Goal: Task Accomplishment & Management: Complete application form

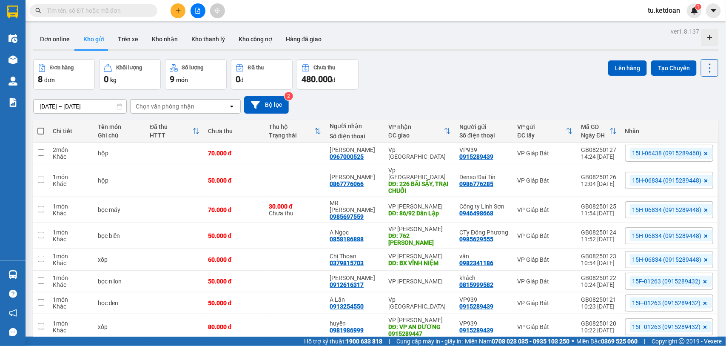
scroll to position [39, 0]
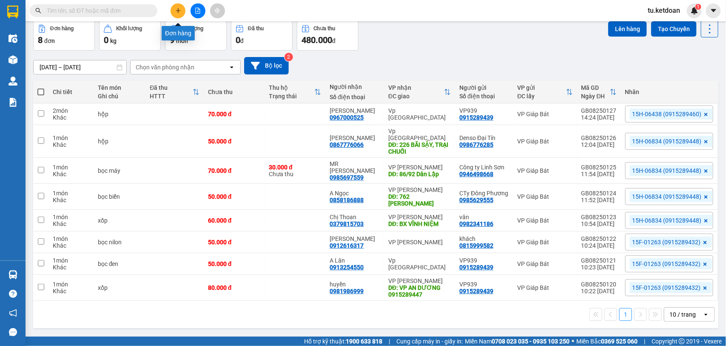
click at [177, 9] on icon "plus" at bounding box center [178, 11] width 6 height 6
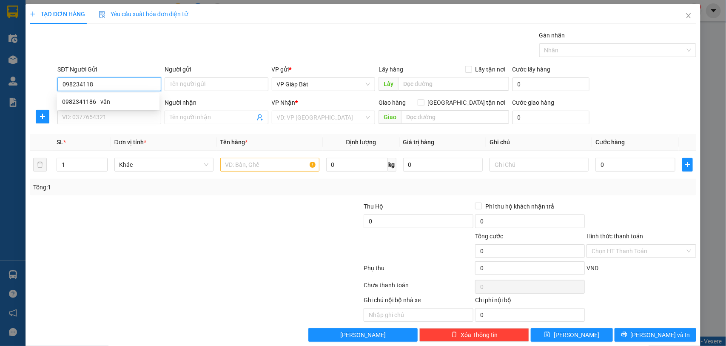
type input "0982341186"
click at [109, 103] on div "0982341186 - vân" at bounding box center [108, 101] width 92 height 9
type input "vân"
type input "0982341186"
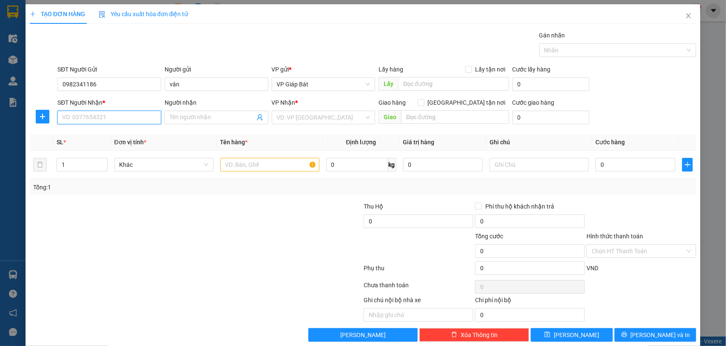
click at [106, 113] on input "SĐT Người Nhận *" at bounding box center [109, 118] width 104 height 14
type input "0835588283"
click at [104, 130] on div "0835588283 - [PERSON_NAME]" at bounding box center [108, 134] width 92 height 9
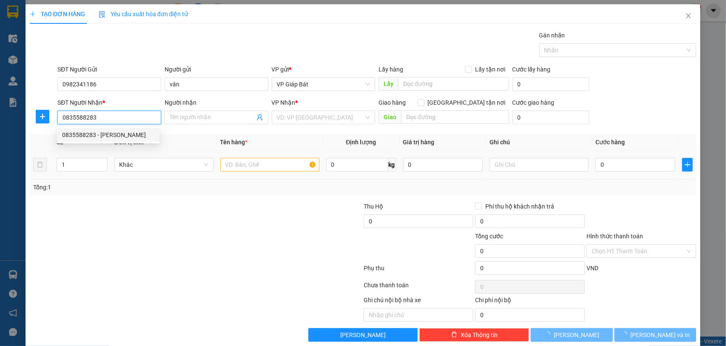
type input "[PERSON_NAME]"
type input "bxvn"
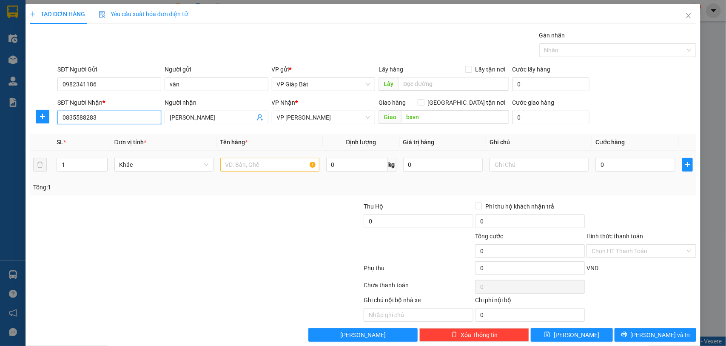
type input "0835588283"
click at [235, 167] on input "text" at bounding box center [269, 165] width 99 height 14
type input "xốp"
click at [641, 169] on input "0" at bounding box center [636, 165] width 80 height 14
type input "5"
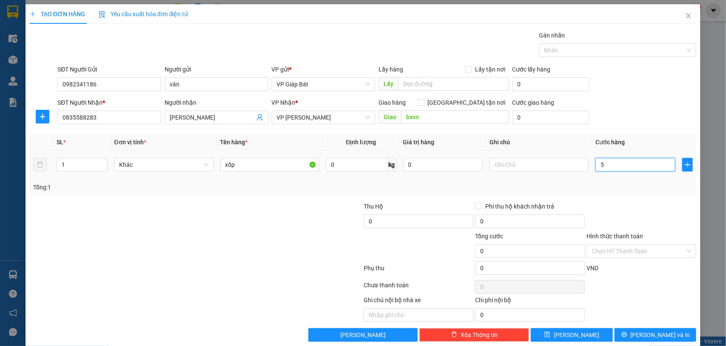
type input "5"
type input "50"
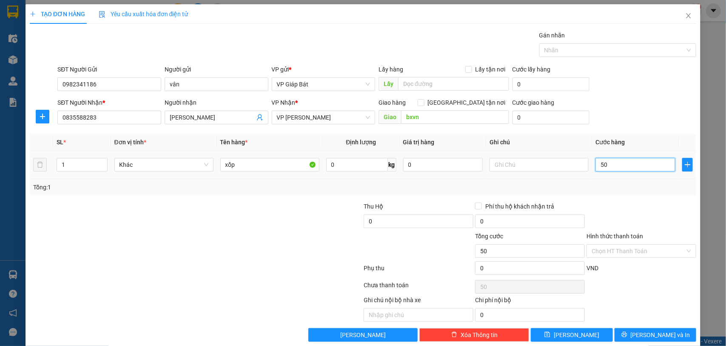
type input "500"
type input "5.000"
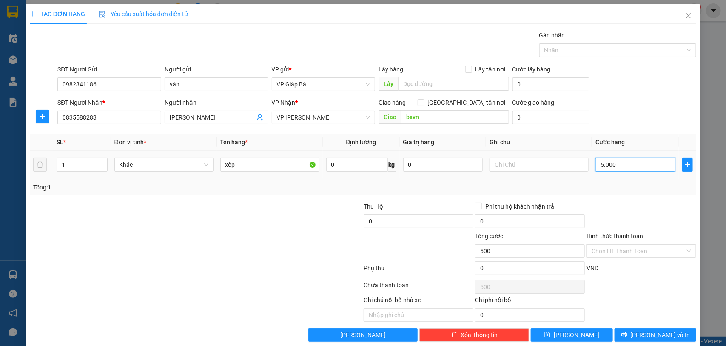
type input "5.000"
type input "50.000"
click at [605, 51] on div at bounding box center [614, 50] width 145 height 10
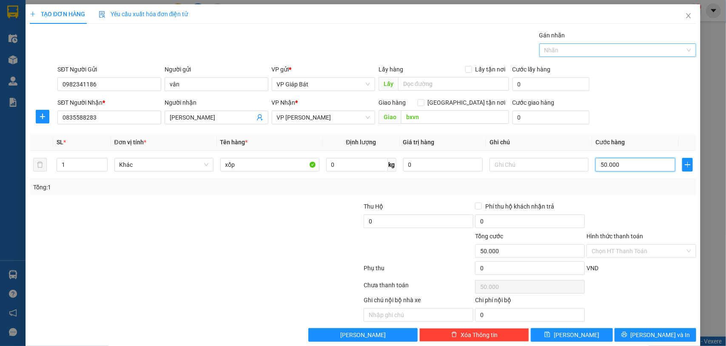
type input "50.000"
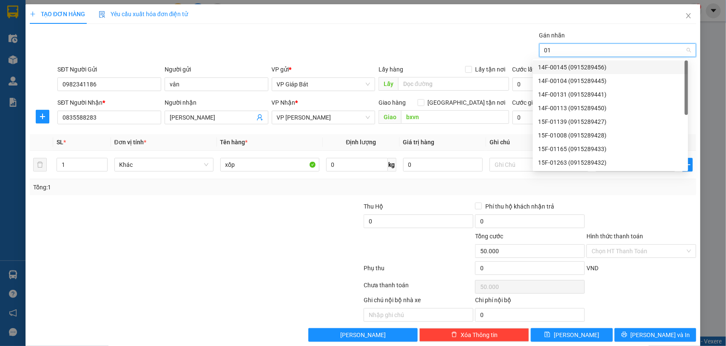
type input "015"
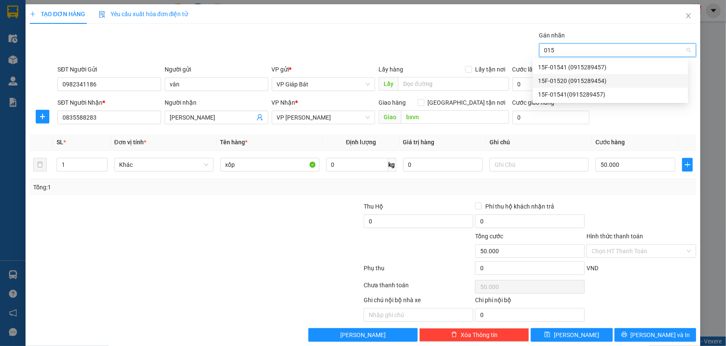
click at [582, 82] on div "15F-01520 (0915289454)" at bounding box center [610, 80] width 145 height 9
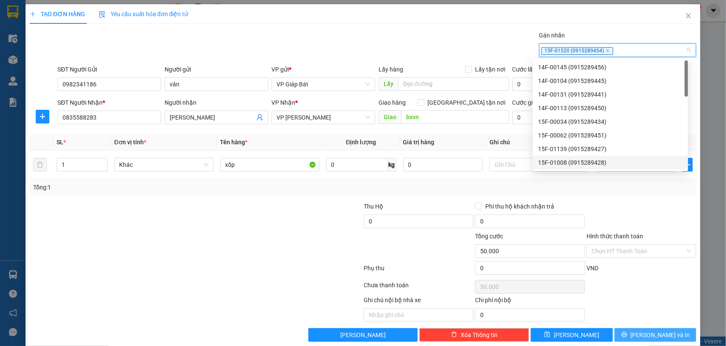
drag, startPoint x: 647, startPoint y: 334, endPoint x: 594, endPoint y: 309, distance: 59.0
click at [647, 334] on span "[PERSON_NAME] và In" at bounding box center [661, 334] width 60 height 9
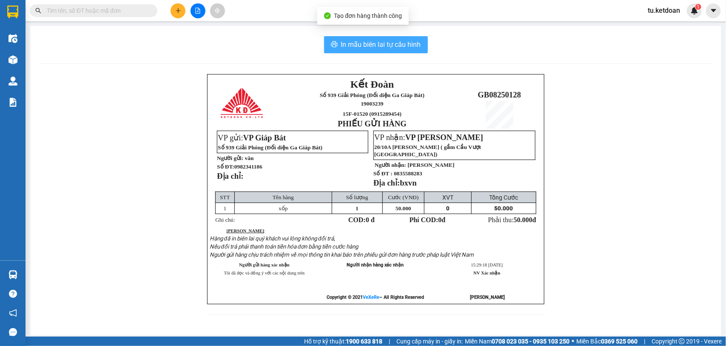
click at [379, 43] on span "In mẫu biên lai tự cấu hình" at bounding box center [381, 44] width 80 height 11
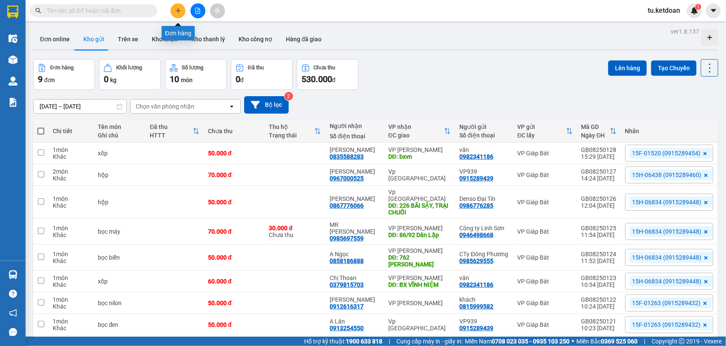
click at [178, 13] on icon "plus" at bounding box center [178, 10] width 0 height 5
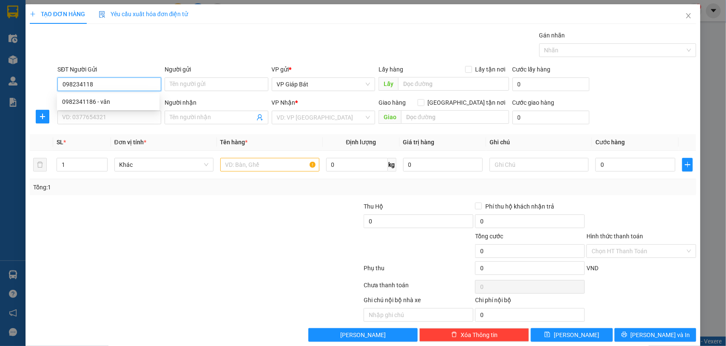
type input "0982341186"
click at [90, 101] on div "0982341186 - vân" at bounding box center [108, 101] width 92 height 9
type input "vân"
type input "0982341186"
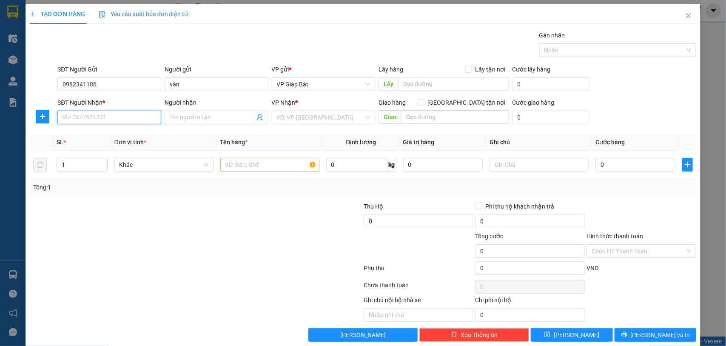
click at [87, 117] on input "SĐT Người Nhận *" at bounding box center [109, 118] width 104 height 14
type input "0846677899"
click at [108, 132] on div "0846677899 - [GEOGRAPHIC_DATA]" at bounding box center [110, 134] width 96 height 9
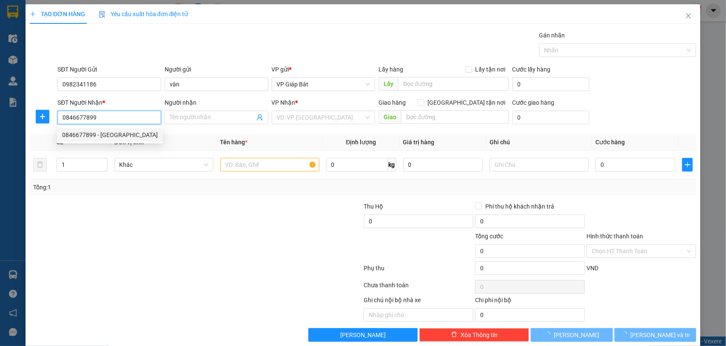
type input "[GEOGRAPHIC_DATA]"
type input "11E Cầu Đất"
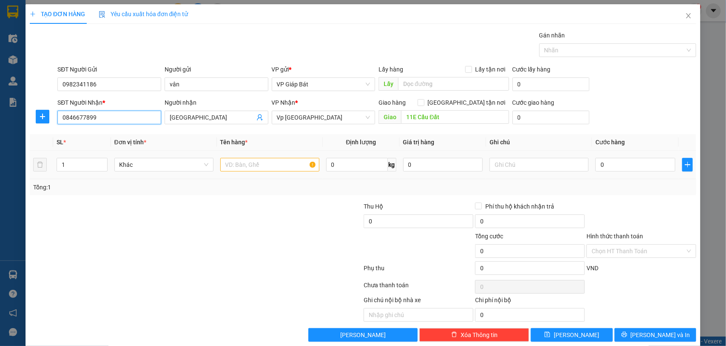
type input "0846677899"
click at [244, 167] on input "text" at bounding box center [269, 165] width 99 height 14
type input "xốp"
click at [615, 162] on input "0" at bounding box center [636, 165] width 80 height 14
type input "5"
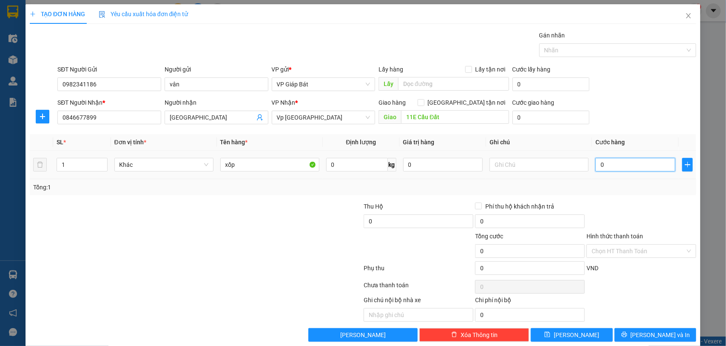
type input "5"
type input "50"
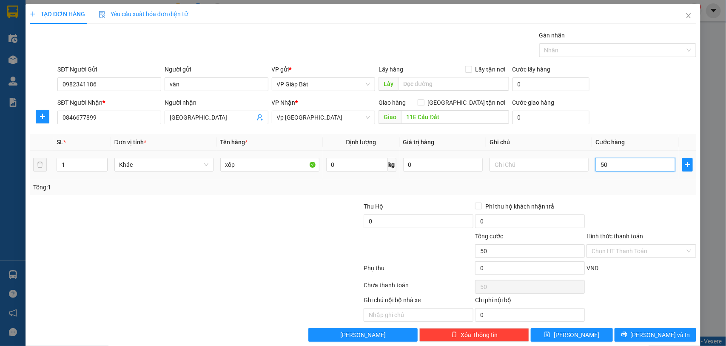
type input "500"
type input "50.000"
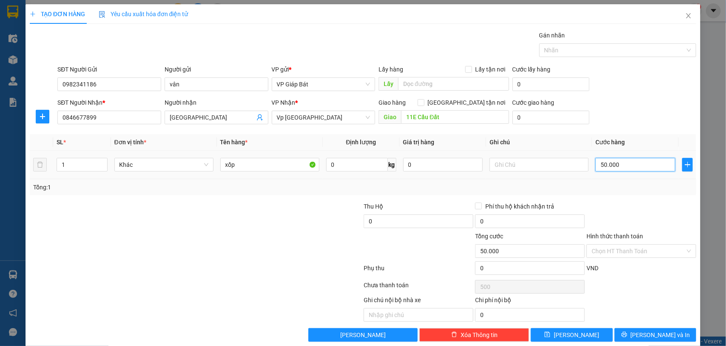
type input "50.000"
click at [607, 55] on div at bounding box center [614, 50] width 145 height 10
type input "50.000"
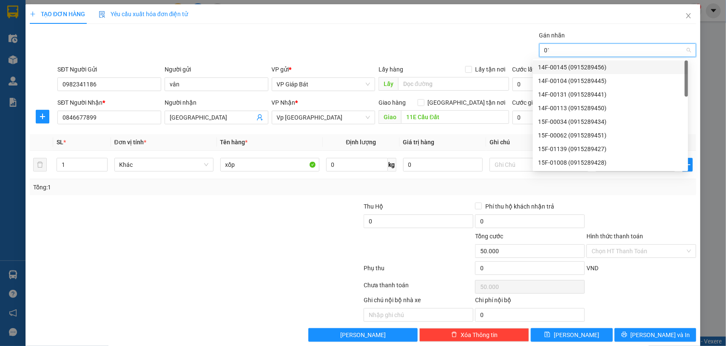
type input "015"
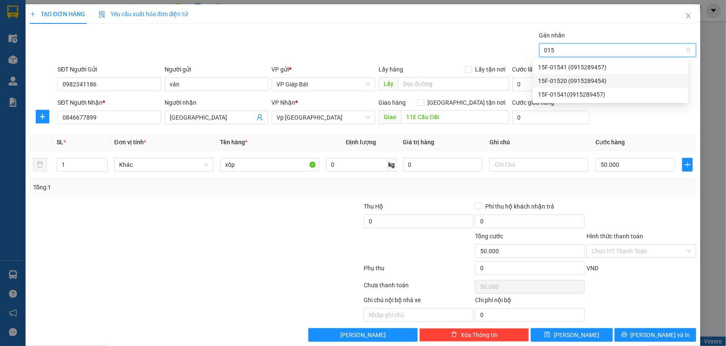
click at [586, 79] on div "15F-01520 (0915289454)" at bounding box center [610, 80] width 145 height 9
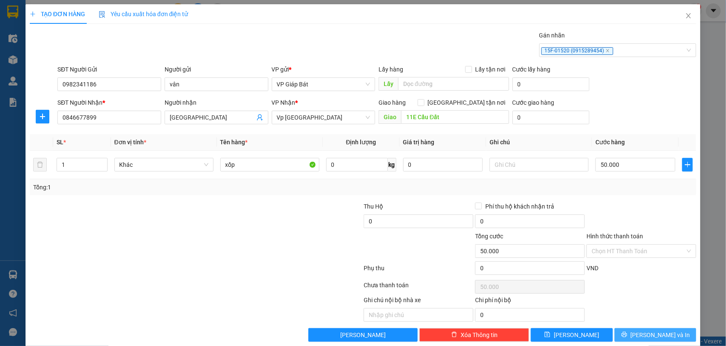
click at [659, 340] on span "[PERSON_NAME] và In" at bounding box center [661, 334] width 60 height 9
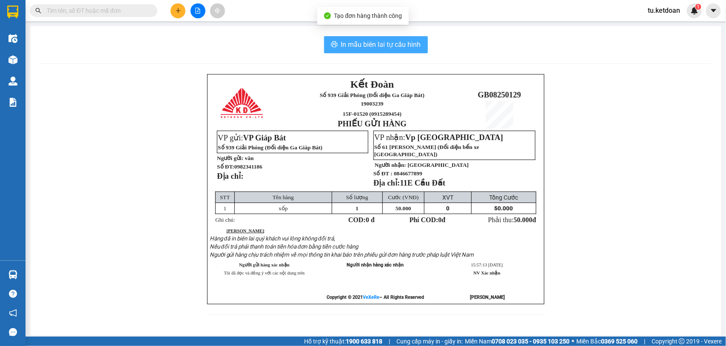
click at [398, 48] on span "In mẫu biên lai tự cấu hình" at bounding box center [381, 44] width 80 height 11
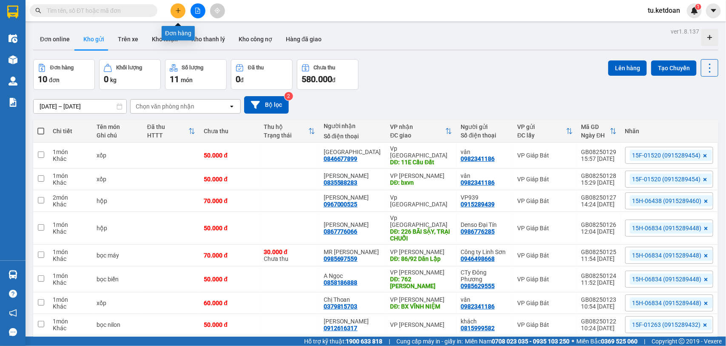
click at [177, 7] on button at bounding box center [178, 10] width 15 height 15
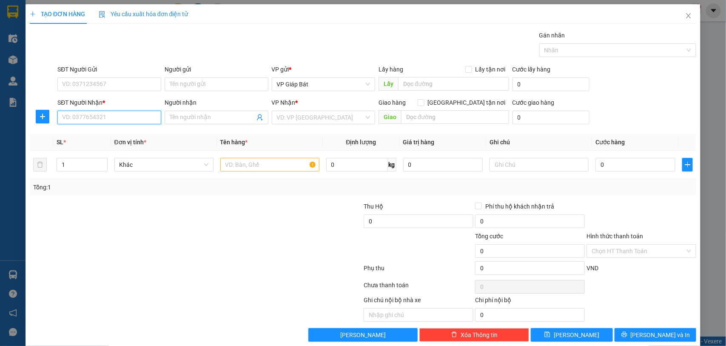
click at [131, 122] on input "SĐT Người Nhận *" at bounding box center [109, 118] width 104 height 14
type input "0965889559"
drag, startPoint x: 105, startPoint y: 132, endPoint x: 94, endPoint y: 94, distance: 39.2
click at [104, 132] on div "0965889559 - khách" at bounding box center [108, 134] width 92 height 9
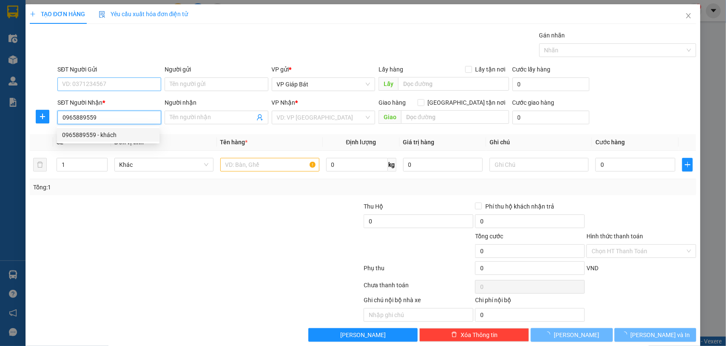
type input "khách"
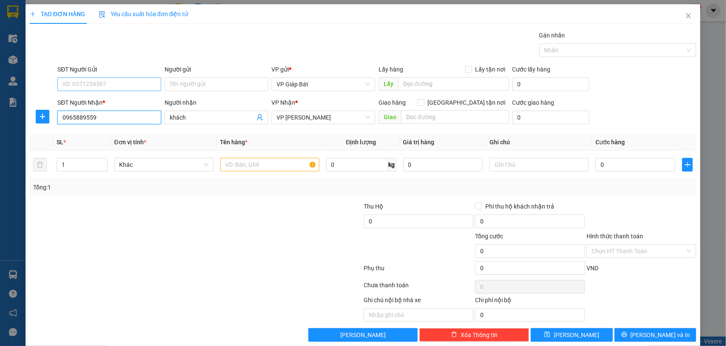
type input "0965889559"
click at [99, 79] on input "SĐT Người Gửi" at bounding box center [109, 84] width 104 height 14
click at [99, 103] on div "0978057007 - khách" at bounding box center [108, 101] width 92 height 9
type input "0978057007"
type input "khách"
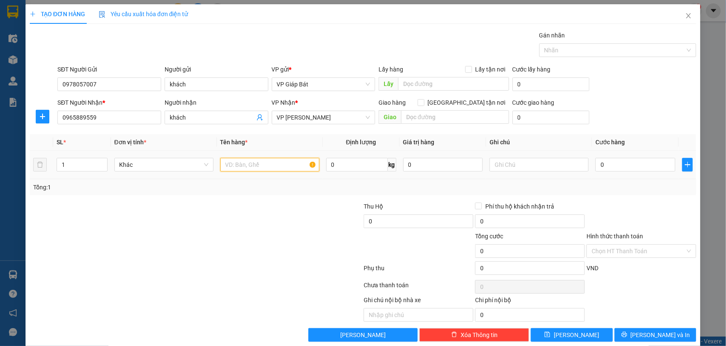
click at [239, 164] on input "text" at bounding box center [269, 165] width 99 height 14
type input "xốp"
click at [616, 162] on input "0" at bounding box center [636, 165] width 80 height 14
type input "5"
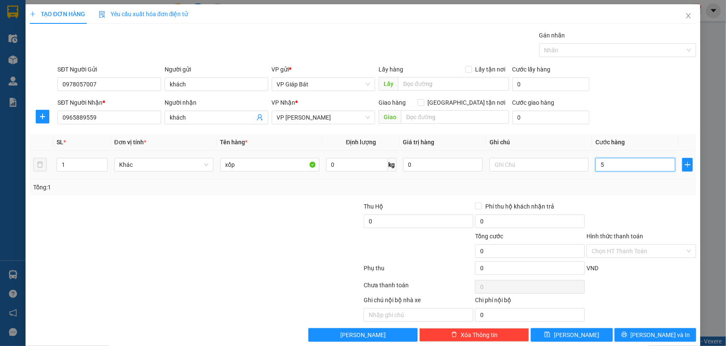
type input "5"
type input "50"
type input "500"
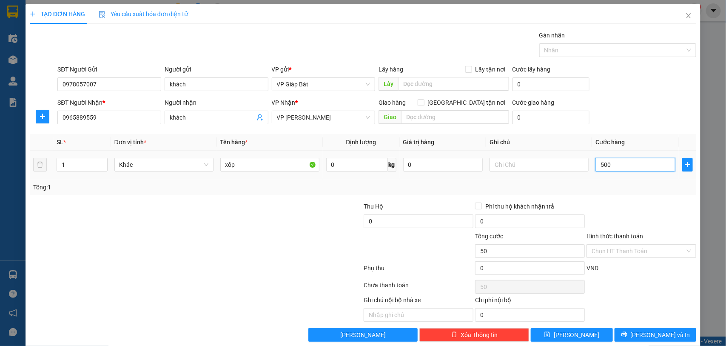
type input "500"
type input "5.000"
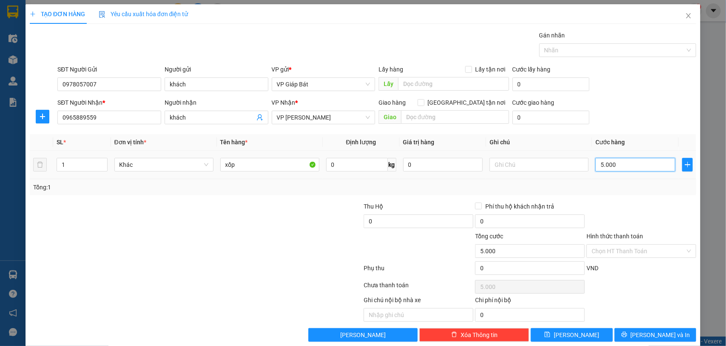
type input "50.000"
click at [569, 53] on div at bounding box center [614, 50] width 145 height 10
type input "50.000"
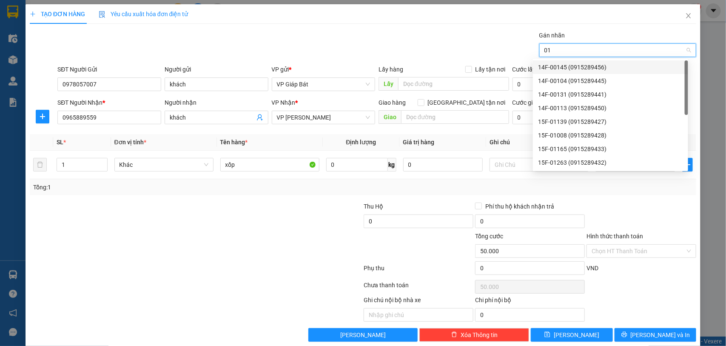
type input "015"
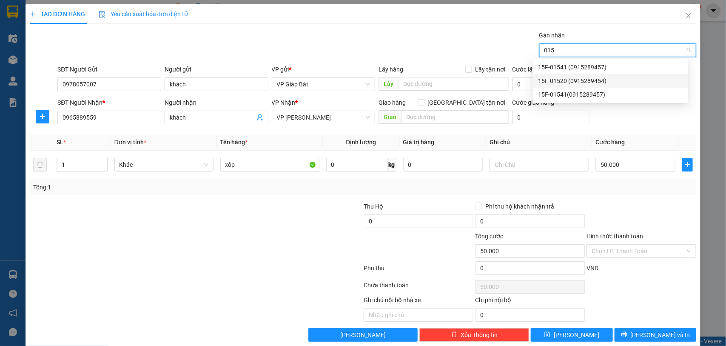
click at [594, 78] on div "15F-01520 (0915289454)" at bounding box center [610, 80] width 145 height 9
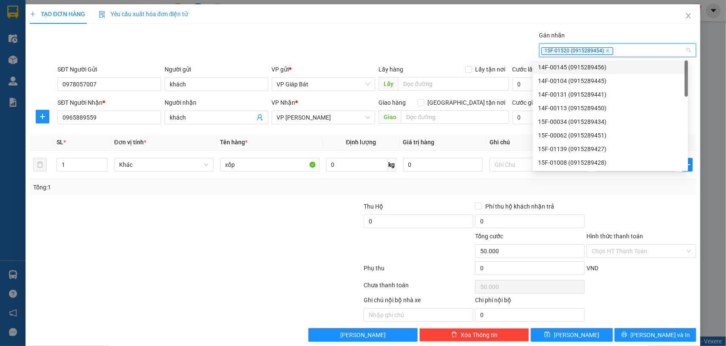
click at [462, 30] on div "TẠO ĐƠN HÀNG Yêu cầu xuất hóa đơn điện tử Transit Pickup Surcharge Ids Transit …" at bounding box center [363, 172] width 667 height 337
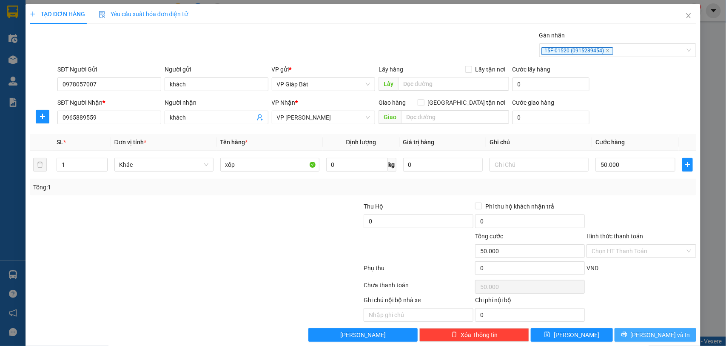
click at [645, 334] on span "[PERSON_NAME] và In" at bounding box center [661, 334] width 60 height 9
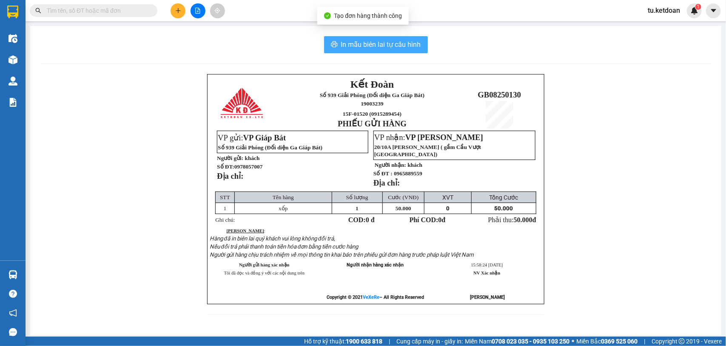
click at [369, 45] on span "In mẫu biên lai tự cấu hình" at bounding box center [381, 44] width 80 height 11
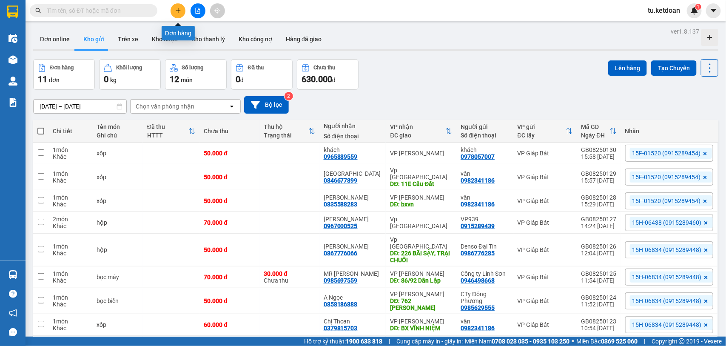
click at [180, 11] on icon "plus" at bounding box center [178, 10] width 5 height 0
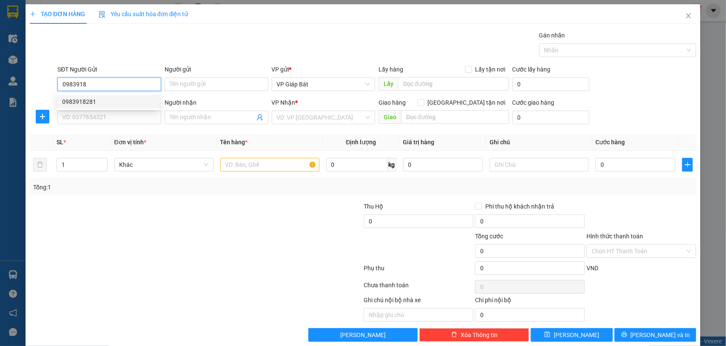
click at [94, 103] on div "0983918281" at bounding box center [108, 101] width 92 height 9
type input "0983918281"
click at [94, 116] on input "SĐT Người Nhận *" at bounding box center [109, 118] width 104 height 14
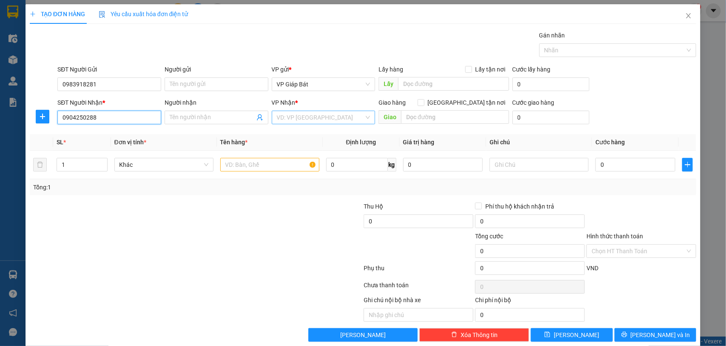
type input "0904250288"
click at [307, 117] on input "search" at bounding box center [321, 117] width 88 height 13
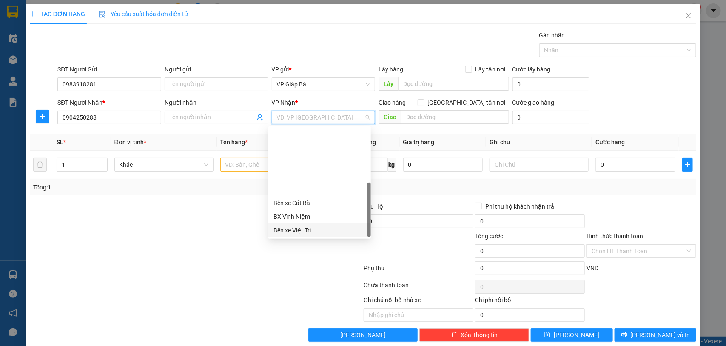
scroll to position [81, 0]
click at [308, 232] on div "VP [PERSON_NAME]" at bounding box center [320, 230] width 92 height 9
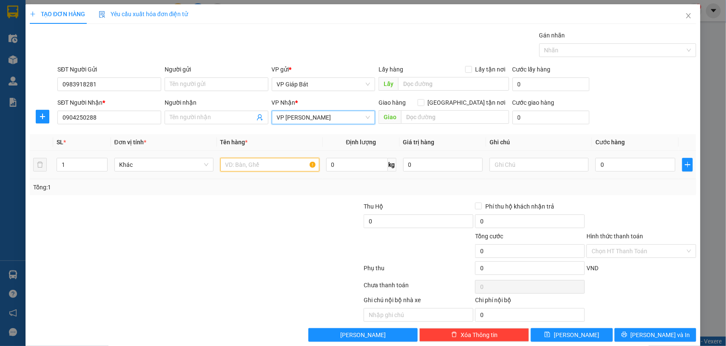
click at [241, 166] on input "text" at bounding box center [269, 165] width 99 height 14
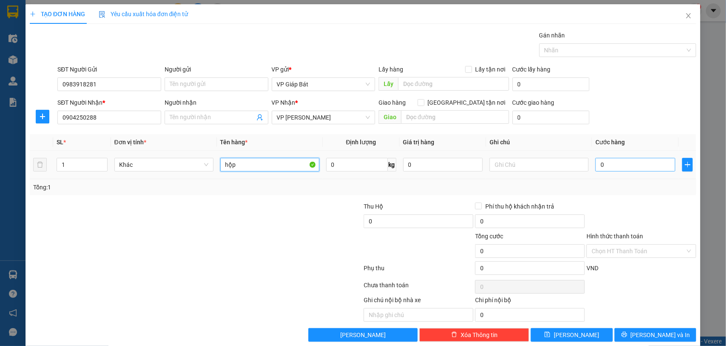
type input "hộp"
click at [612, 165] on input "0" at bounding box center [636, 165] width 80 height 14
type input "5"
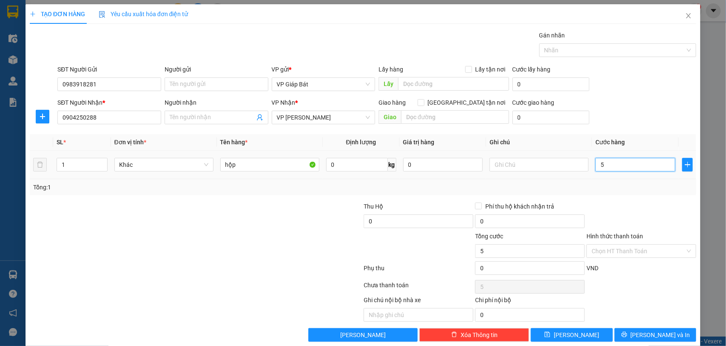
type input "50"
type input "500"
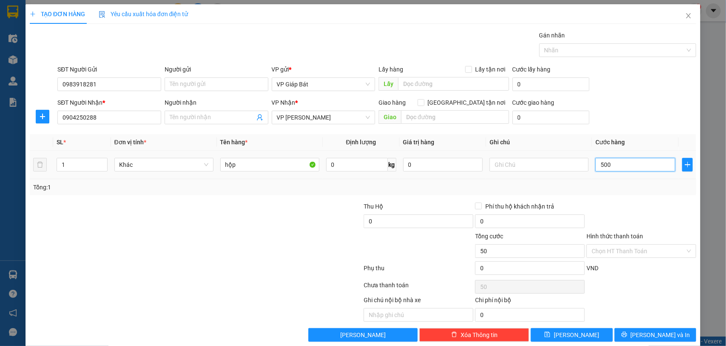
type input "500"
type input "5.000"
type input "50.000"
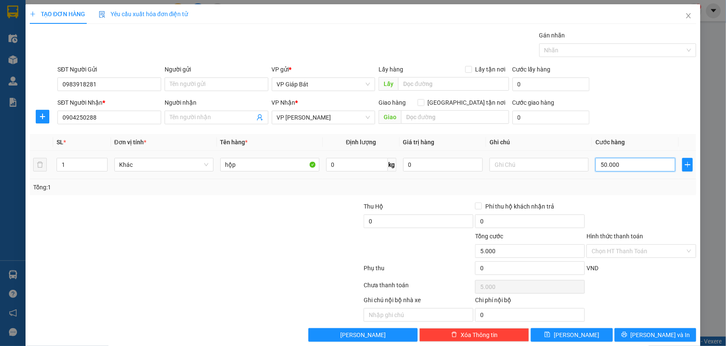
type input "50.000"
type input "500.000"
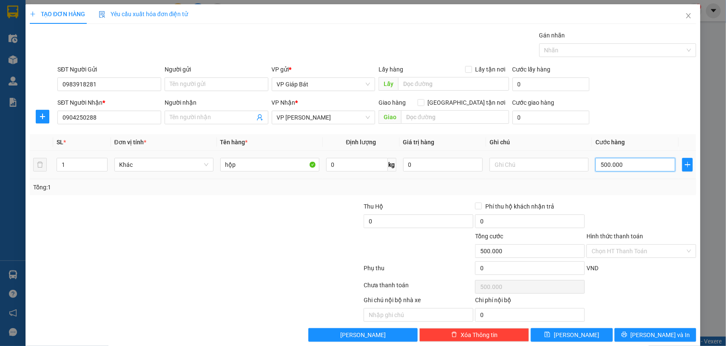
type input "50.000"
click at [428, 116] on input "text" at bounding box center [455, 117] width 108 height 14
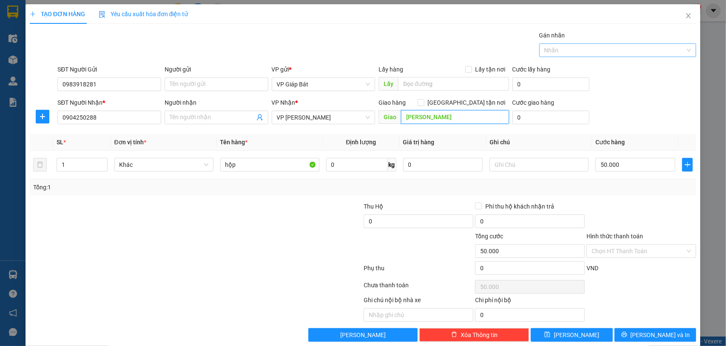
click at [574, 49] on div at bounding box center [614, 50] width 145 height 10
type input "[PERSON_NAME]"
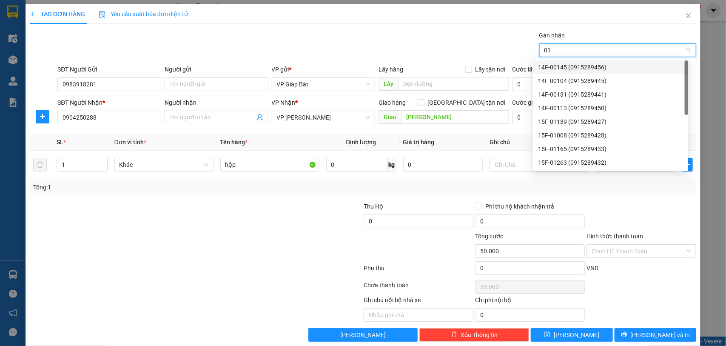
type input "015"
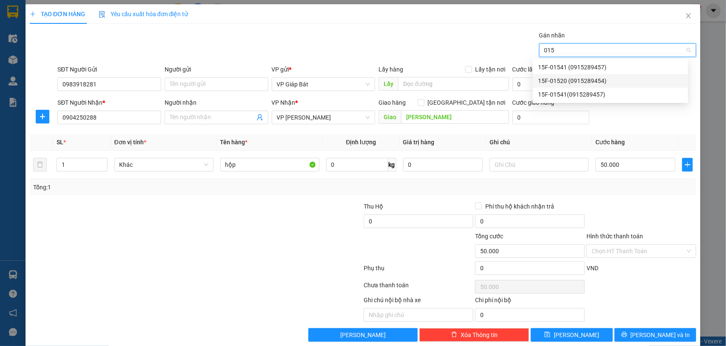
click at [603, 83] on div "15F-01520 (0915289454)" at bounding box center [610, 80] width 145 height 9
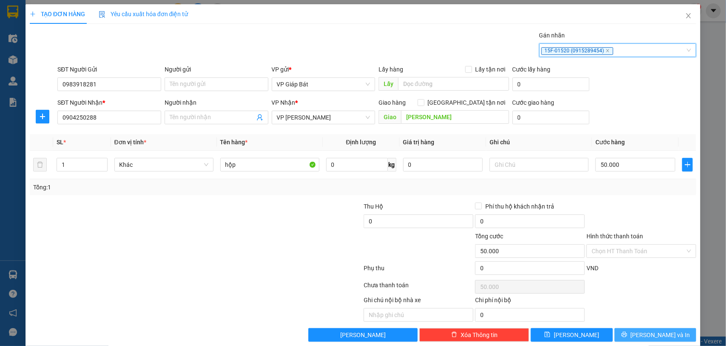
click at [659, 331] on button "[PERSON_NAME] và In" at bounding box center [656, 335] width 82 height 14
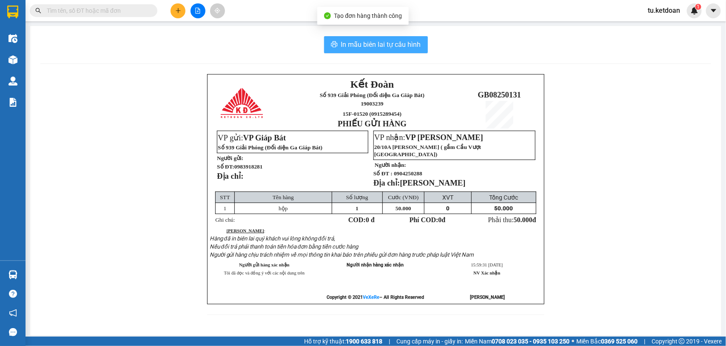
drag, startPoint x: 392, startPoint y: 47, endPoint x: 388, endPoint y: 57, distance: 11.6
click at [392, 47] on span "In mẫu biên lai tự cấu hình" at bounding box center [381, 44] width 80 height 11
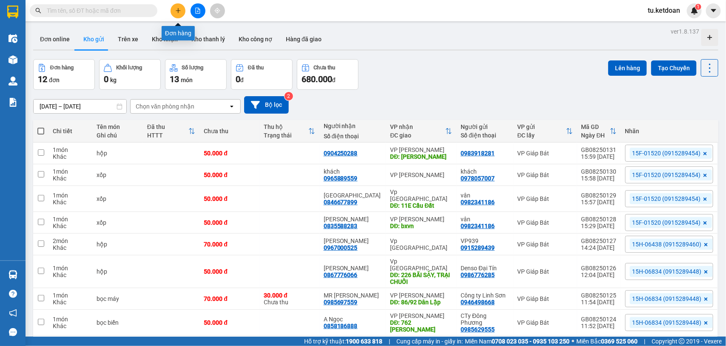
click at [174, 7] on button at bounding box center [178, 10] width 15 height 15
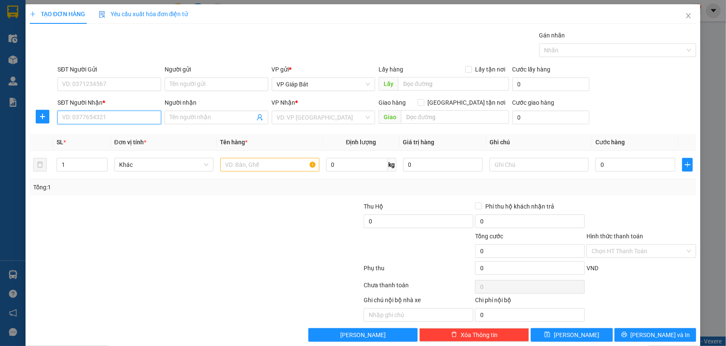
click at [114, 116] on input "SĐT Người Nhận *" at bounding box center [109, 118] width 104 height 14
click at [99, 135] on div "0388433369 - khách" at bounding box center [108, 134] width 92 height 9
type input "0388433369"
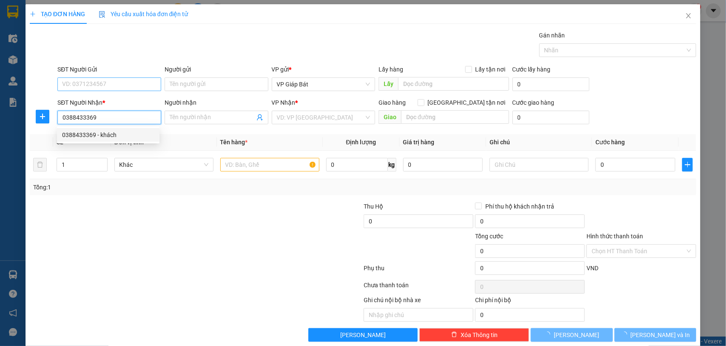
type input "khách"
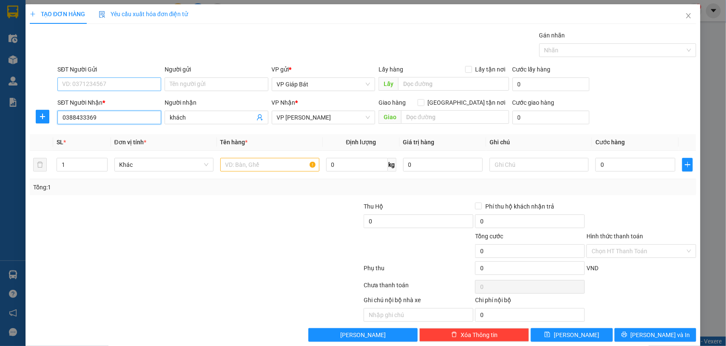
type input "0388433369"
click at [105, 86] on input "SĐT Người Gửi" at bounding box center [109, 84] width 104 height 14
click at [105, 114] on div "0977592131 - khách" at bounding box center [108, 115] width 92 height 9
type input "0977592131"
type input "khách"
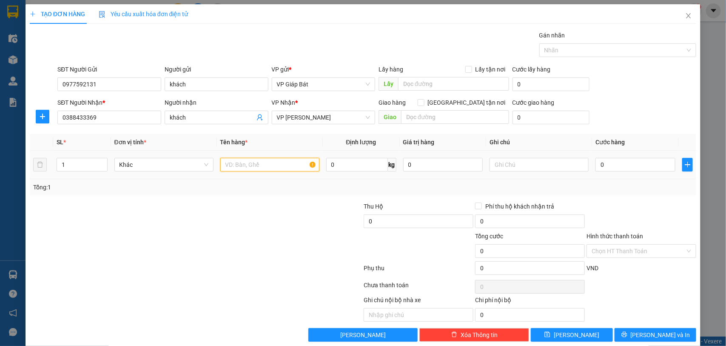
click at [232, 166] on input "text" at bounding box center [269, 165] width 99 height 14
type input "tải"
click at [613, 165] on input "0" at bounding box center [636, 165] width 80 height 14
type input "6"
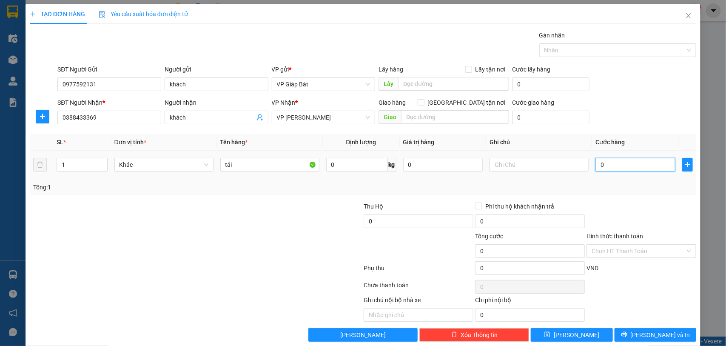
type input "6"
type input "60"
type input "600"
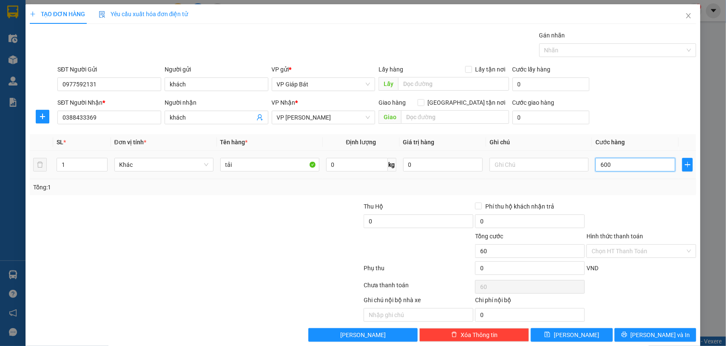
type input "600"
type input "6.000"
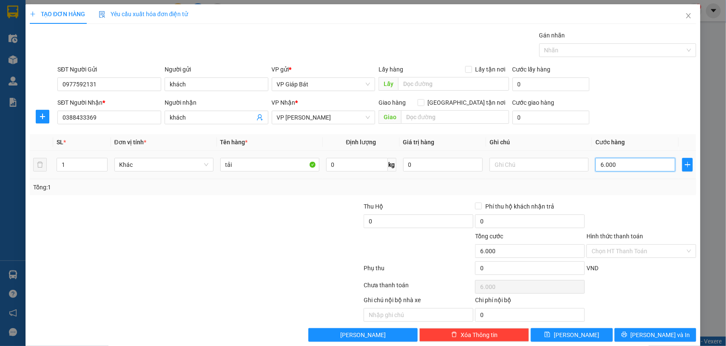
type input "60.000"
click at [592, 51] on div at bounding box center [614, 50] width 145 height 10
type input "60.000"
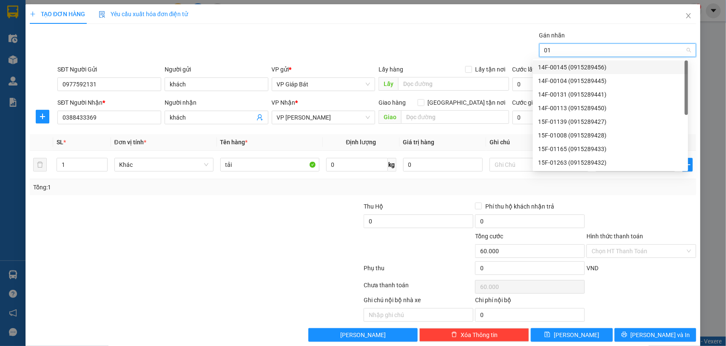
type input "015"
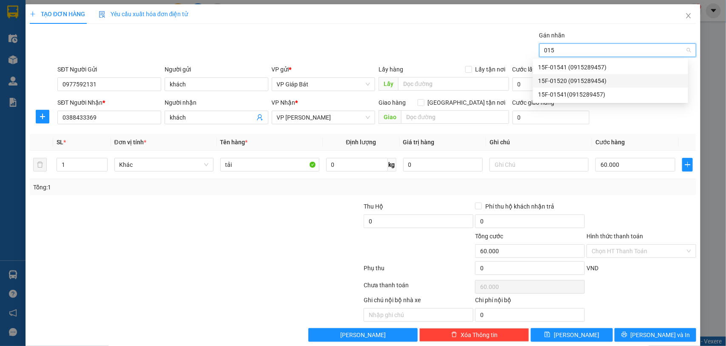
click at [584, 75] on div "15F-01520 (0915289454)" at bounding box center [610, 81] width 155 height 14
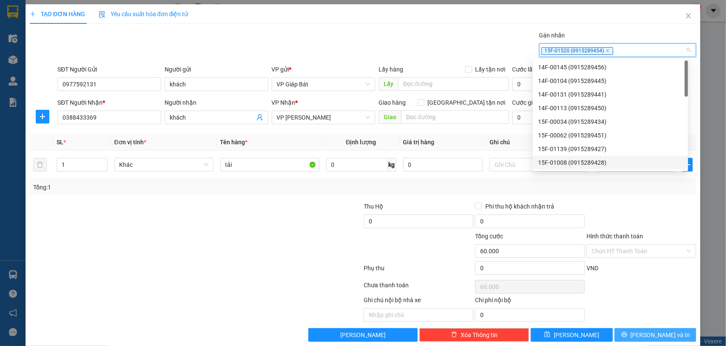
click at [625, 334] on button "[PERSON_NAME] và In" at bounding box center [656, 335] width 82 height 14
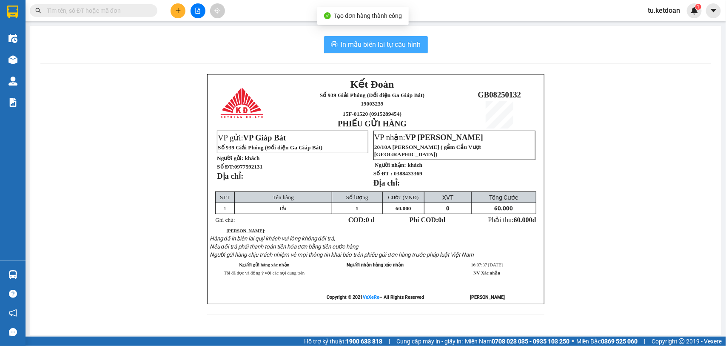
click at [396, 44] on span "In mẫu biên lai tự cấu hình" at bounding box center [381, 44] width 80 height 11
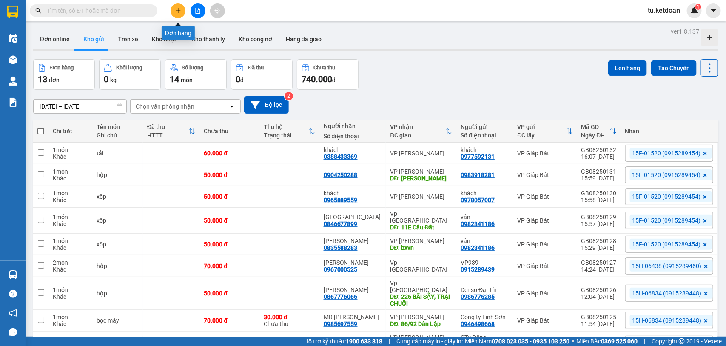
click at [175, 12] on icon "plus" at bounding box center [178, 11] width 6 height 6
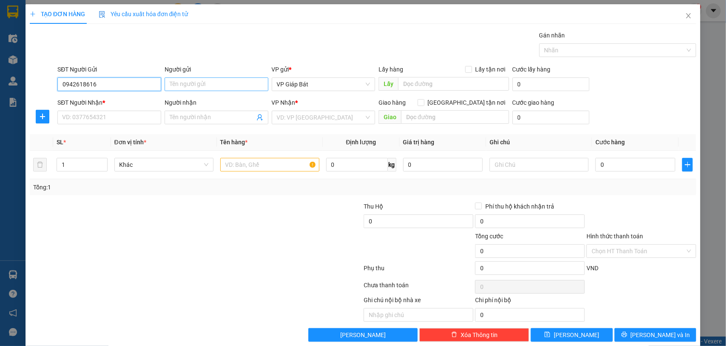
type input "0942618616"
click at [209, 86] on input "Người gửi" at bounding box center [217, 84] width 104 height 14
type input "Cty [DATE]"
click at [81, 115] on input "SĐT Người Nhận *" at bounding box center [109, 118] width 104 height 14
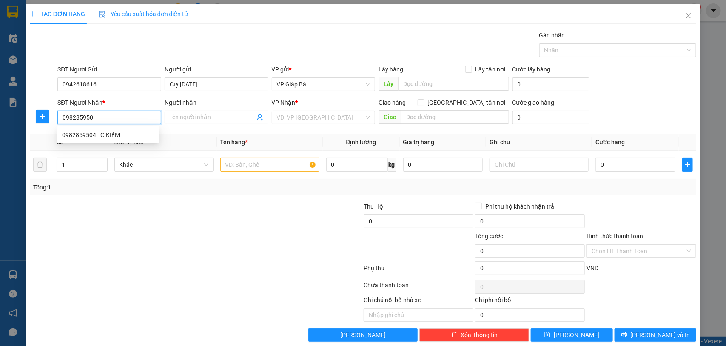
type input "0982859504"
click at [92, 134] on div "0982859504 - C.KIỂM" at bounding box center [108, 134] width 92 height 9
type input "C.KIỂM"
type input "0982859504"
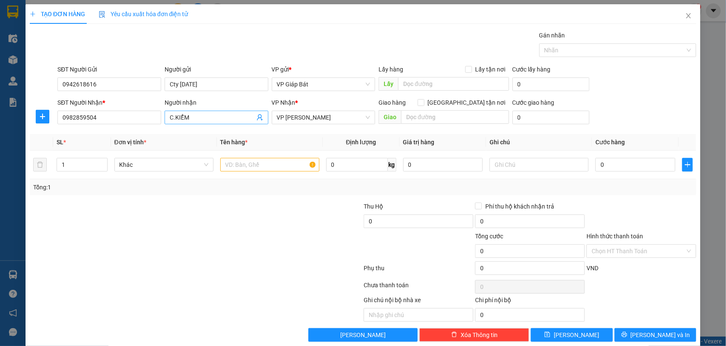
click at [191, 119] on input "C.KIỂM" at bounding box center [212, 117] width 85 height 9
type input "C"
type input "c"
click at [322, 117] on span "VP [PERSON_NAME]" at bounding box center [324, 117] width 94 height 13
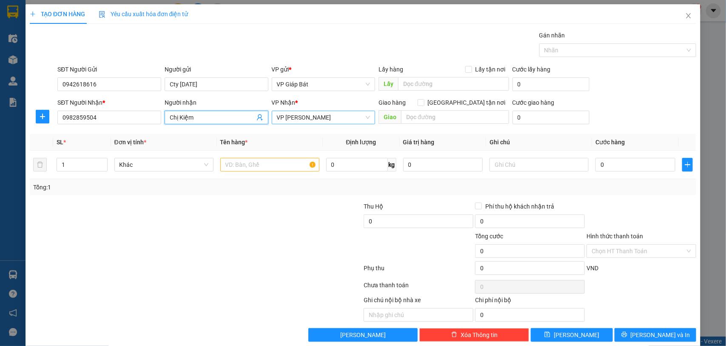
type input "Chị Kiệm"
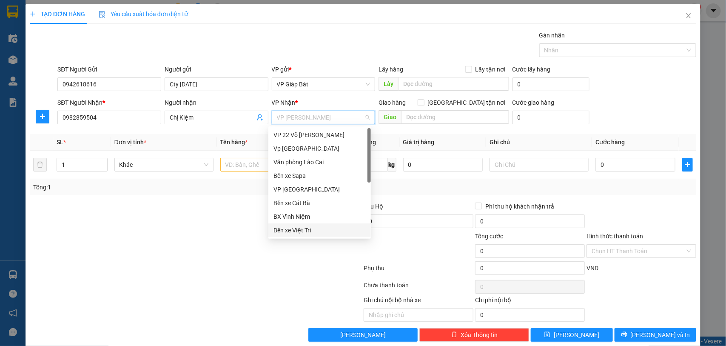
click at [326, 146] on div "Vp [GEOGRAPHIC_DATA]" at bounding box center [320, 148] width 92 height 9
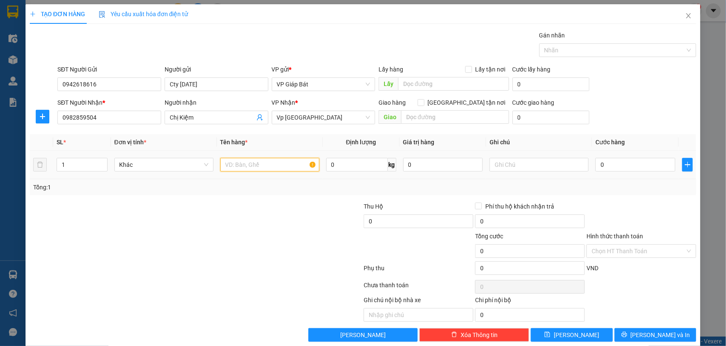
click at [250, 168] on input "text" at bounding box center [269, 165] width 99 height 14
type input "hồ sơ"
click at [630, 167] on input "0" at bounding box center [636, 165] width 80 height 14
type input "5"
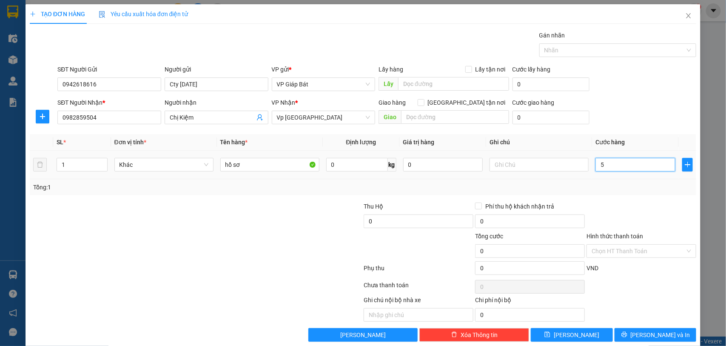
type input "5"
type input "50"
type input "500"
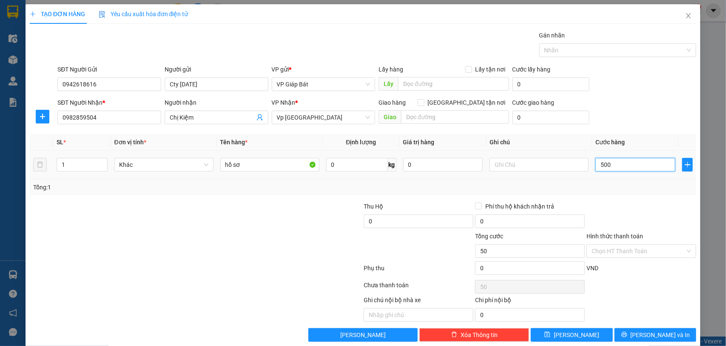
type input "500"
type input "5.000"
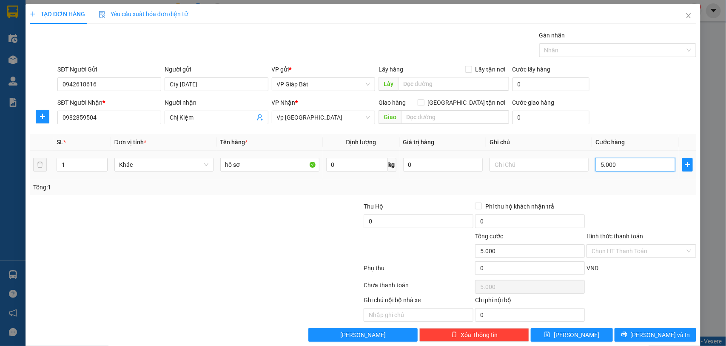
type input "50.000"
click at [619, 248] on input "Hình thức thanh toán" at bounding box center [639, 251] width 94 height 13
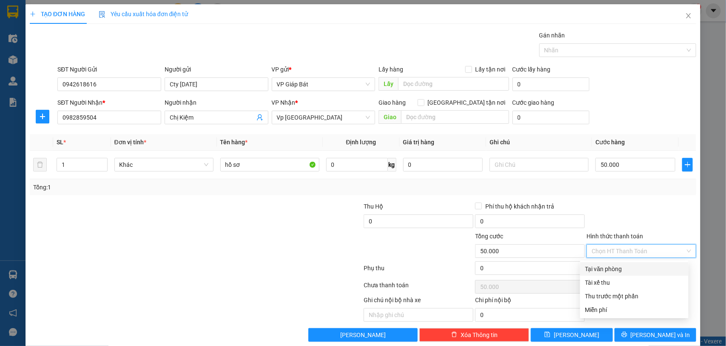
click at [615, 267] on div "Tại văn phòng" at bounding box center [635, 268] width 98 height 9
type input "0"
click at [582, 49] on div at bounding box center [614, 50] width 145 height 10
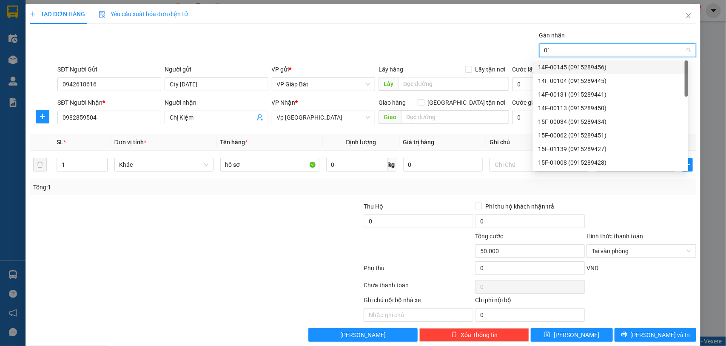
type input "015"
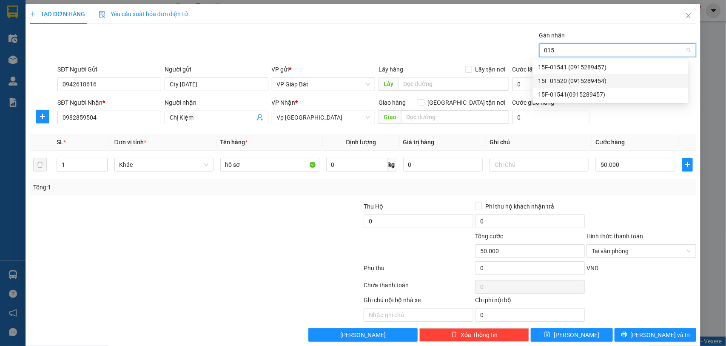
click at [575, 79] on div "15F-01520 (0915289454)" at bounding box center [610, 80] width 145 height 9
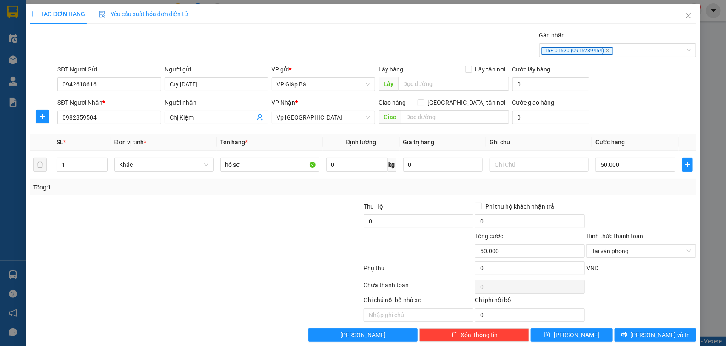
click at [624, 202] on div at bounding box center [642, 217] width 112 height 30
click at [643, 336] on span "[PERSON_NAME] và In" at bounding box center [661, 334] width 60 height 9
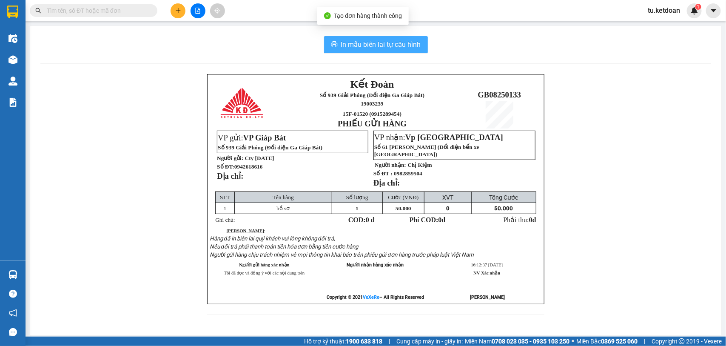
click at [390, 43] on span "In mẫu biên lai tự cấu hình" at bounding box center [381, 44] width 80 height 11
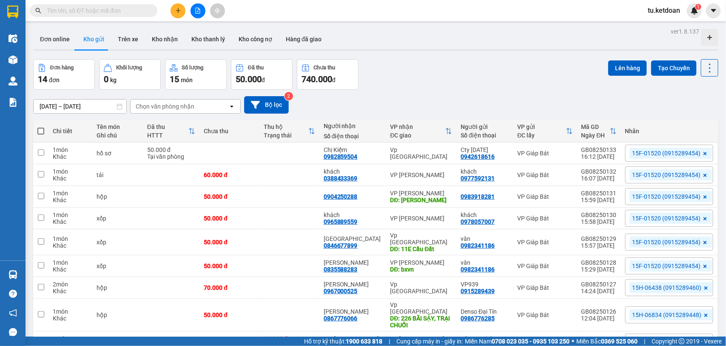
scroll to position [53, 0]
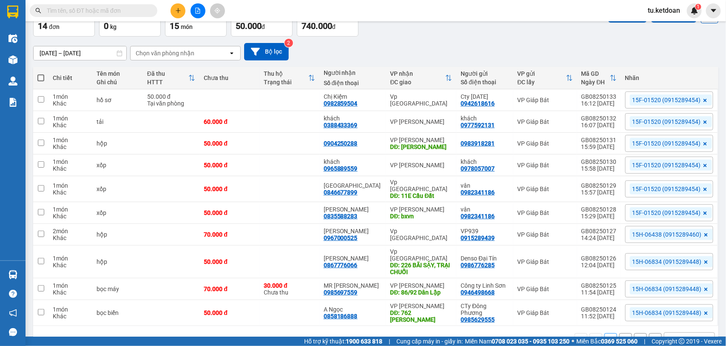
click at [680, 335] on div "10 / trang" at bounding box center [683, 339] width 26 height 9
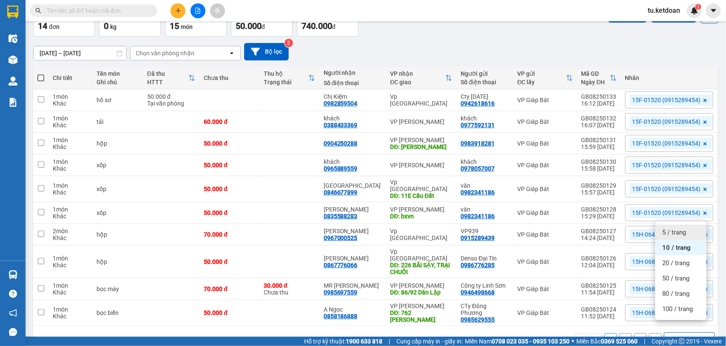
click at [679, 232] on span "5 / trang" at bounding box center [675, 232] width 24 height 9
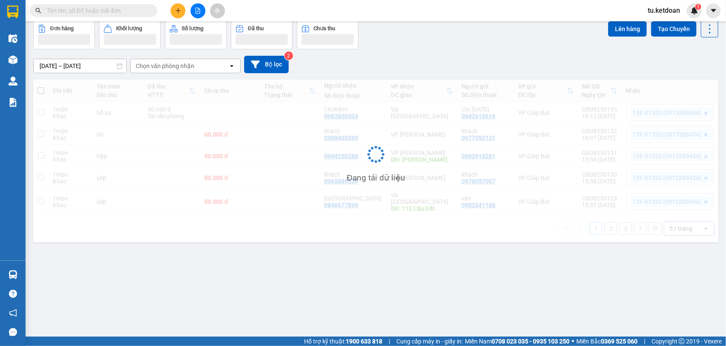
scroll to position [39, 0]
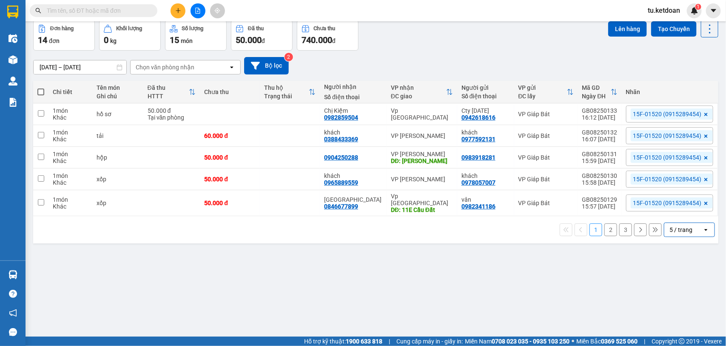
click at [678, 226] on div "5 / trang" at bounding box center [681, 230] width 23 height 9
click at [680, 273] on span "20 / trang" at bounding box center [676, 276] width 27 height 9
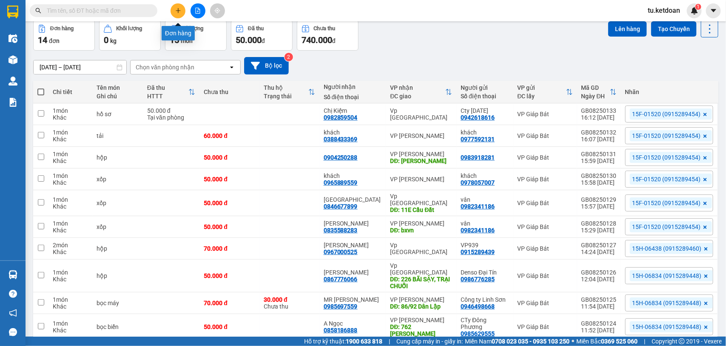
click at [184, 9] on button at bounding box center [178, 10] width 15 height 15
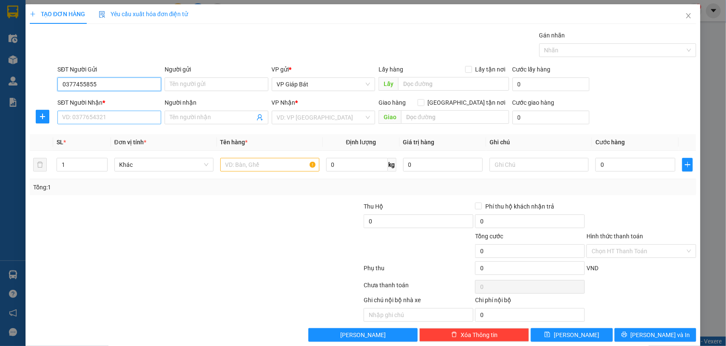
type input "0377455855"
click at [109, 113] on input "SĐT Người Nhận *" at bounding box center [109, 118] width 104 height 14
type input "0902071390"
click at [101, 130] on div "0902071390 - [PERSON_NAME]" at bounding box center [108, 134] width 92 height 9
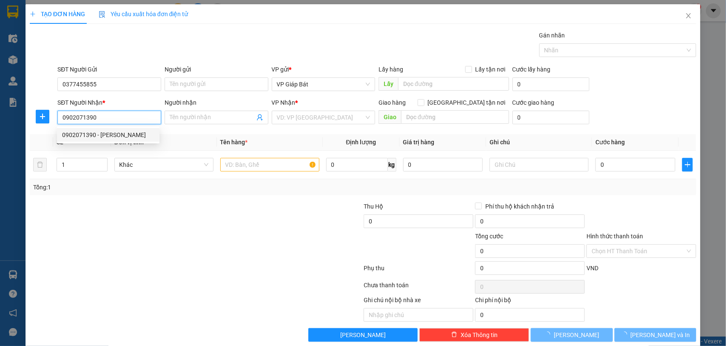
type input "duy trí"
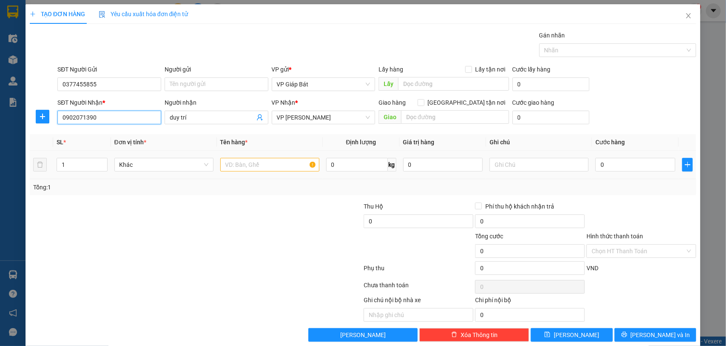
type input "0902071390"
click at [250, 166] on input "text" at bounding box center [269, 165] width 99 height 14
type input "hộp"
click at [603, 166] on input "0" at bounding box center [636, 165] width 80 height 14
type input "5"
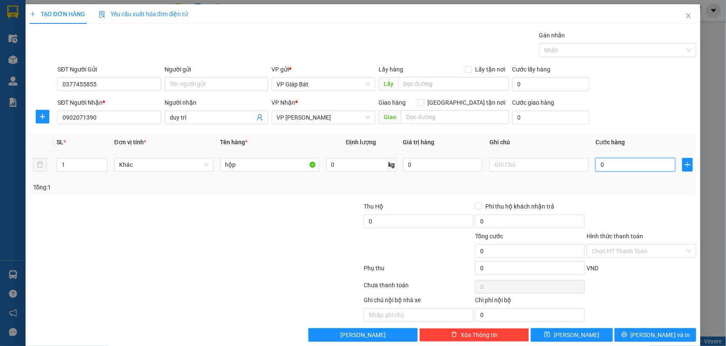
type input "5"
type input "50"
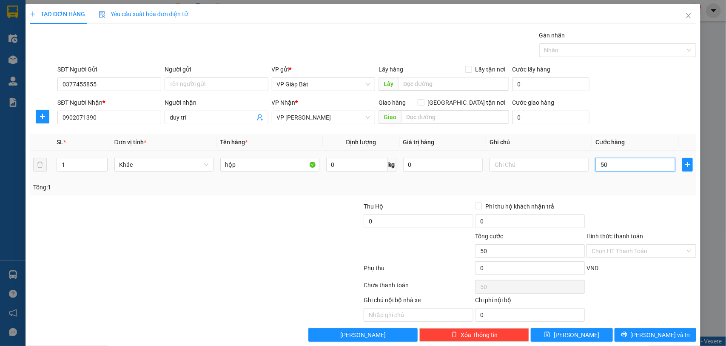
type input "500"
type input "5.000"
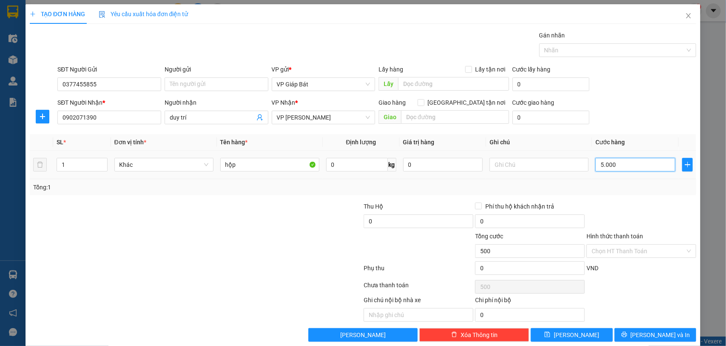
type input "5.000"
type input "50.000"
click at [603, 49] on div at bounding box center [614, 50] width 145 height 10
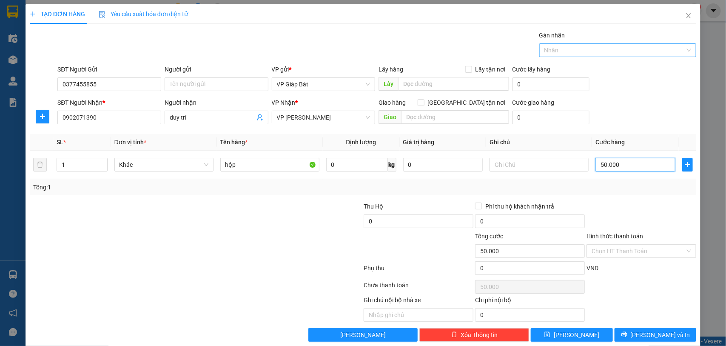
type input "50.000"
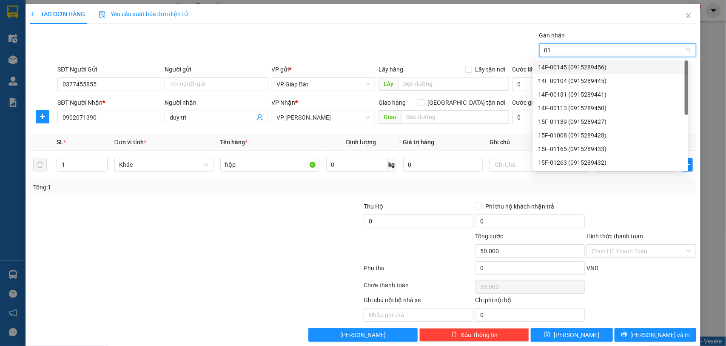
type input "015"
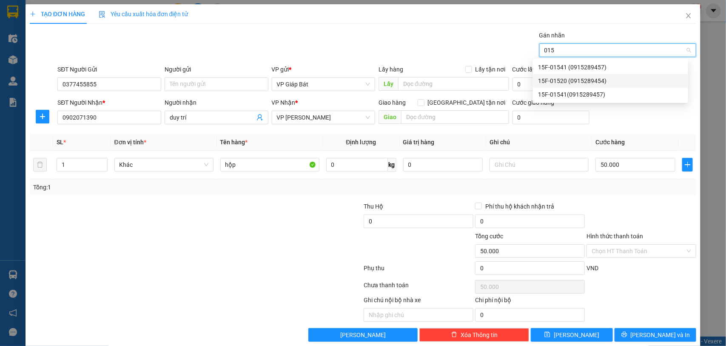
click at [595, 81] on div "15F-01520 (0915289454)" at bounding box center [610, 80] width 145 height 9
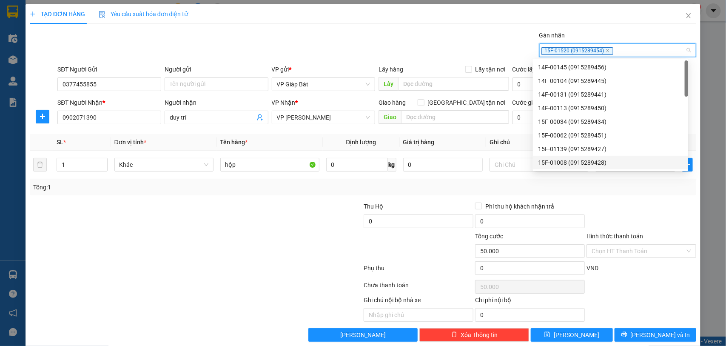
click at [625, 273] on div "VND" at bounding box center [642, 270] width 112 height 15
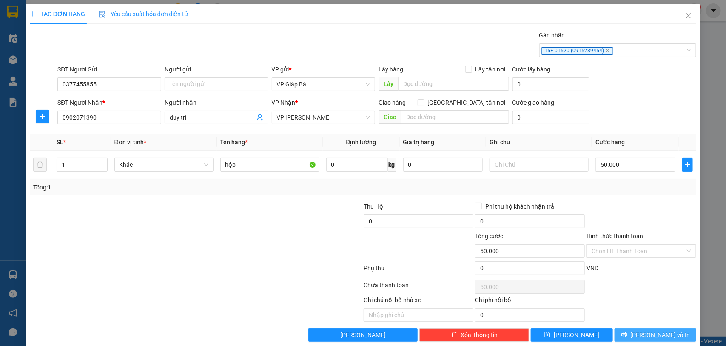
click at [639, 335] on button "[PERSON_NAME] và In" at bounding box center [656, 335] width 82 height 14
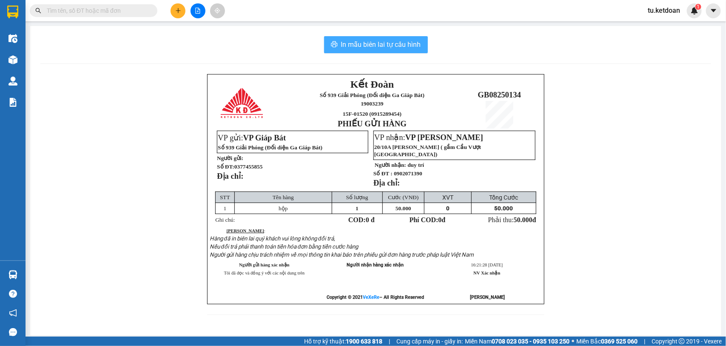
click at [414, 46] on span "In mẫu biên lai tự cấu hình" at bounding box center [381, 44] width 80 height 11
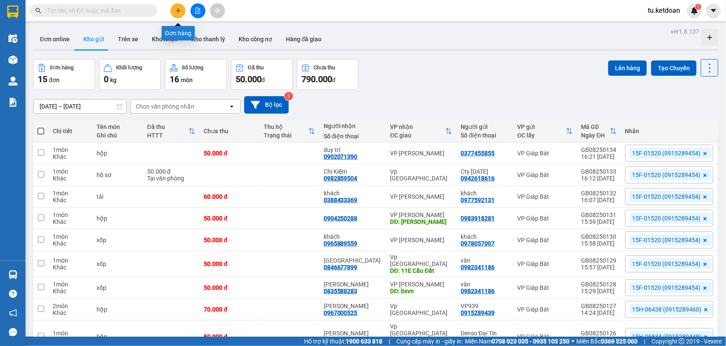
click at [180, 11] on icon "plus" at bounding box center [178, 11] width 6 height 6
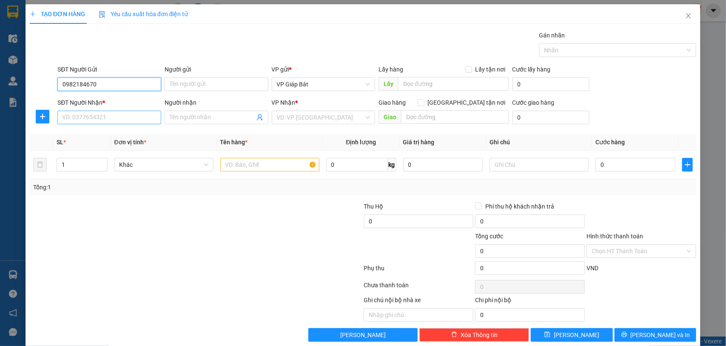
type input "0982184670"
click at [94, 120] on input "SĐT Người Nhận *" at bounding box center [109, 118] width 104 height 14
type input "0376375602"
click at [284, 116] on input "search" at bounding box center [321, 117] width 88 height 13
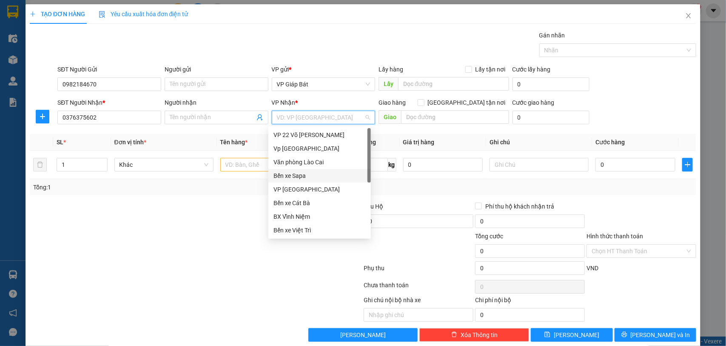
scroll to position [81, 0]
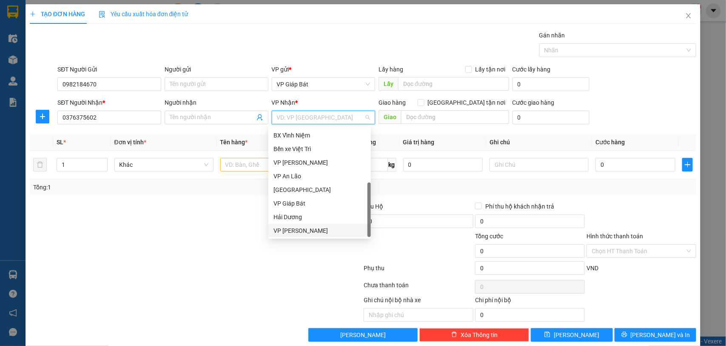
click at [314, 233] on div "VP [PERSON_NAME]" at bounding box center [320, 230] width 92 height 9
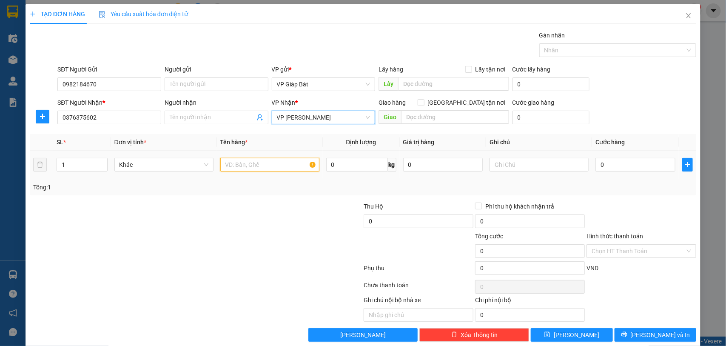
click at [275, 159] on input "text" at bounding box center [269, 165] width 99 height 14
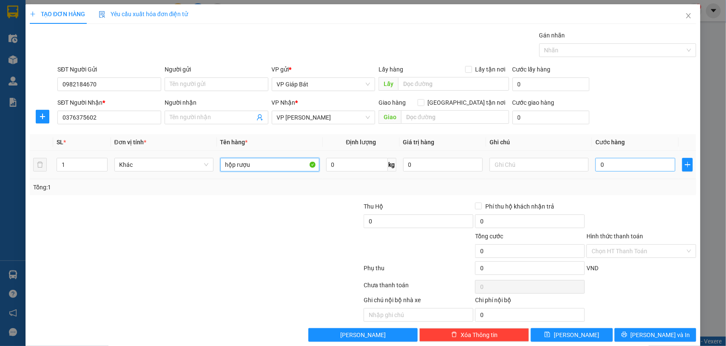
type input "hộp rượu"
click at [631, 161] on input "0" at bounding box center [636, 165] width 80 height 14
type input "5"
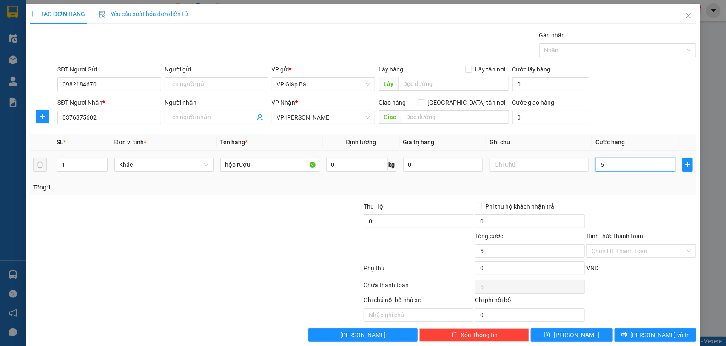
type input "50"
type input "500"
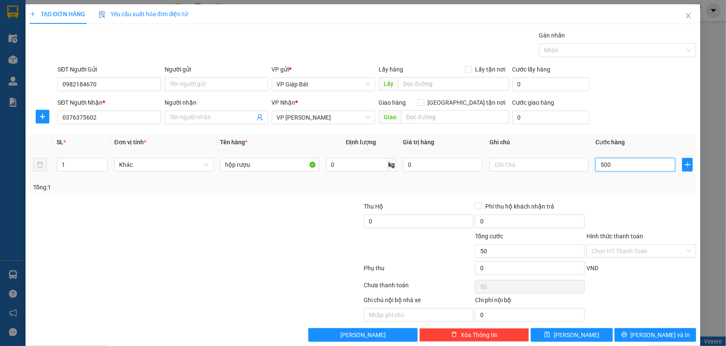
type input "500"
type input "5.000"
type input "50.000"
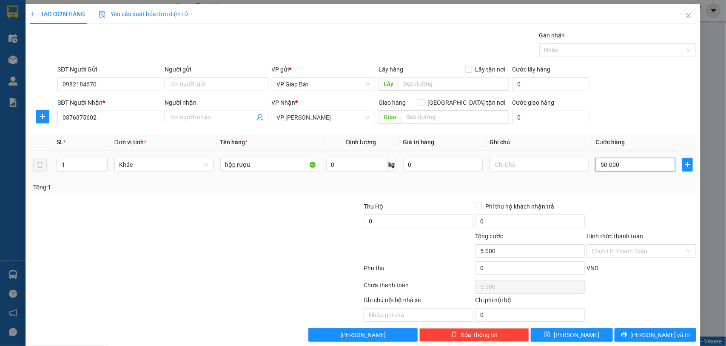
type input "50.000"
click at [435, 220] on input "0" at bounding box center [419, 221] width 110 height 14
type input "890.000"
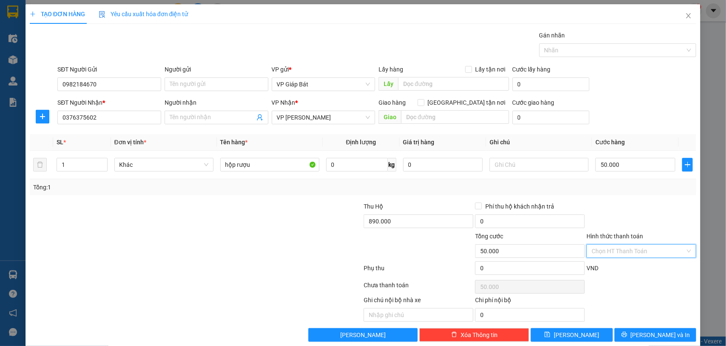
click at [628, 250] on input "Hình thức thanh toán" at bounding box center [639, 251] width 94 height 13
click at [613, 271] on div "Tại văn phòng" at bounding box center [635, 268] width 98 height 9
type input "0"
click at [623, 52] on div at bounding box center [614, 50] width 145 height 10
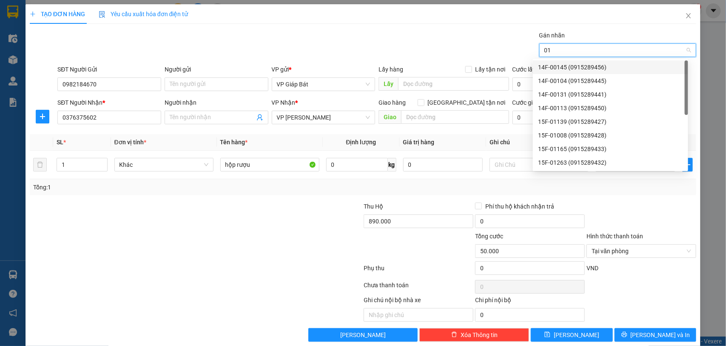
type input "015"
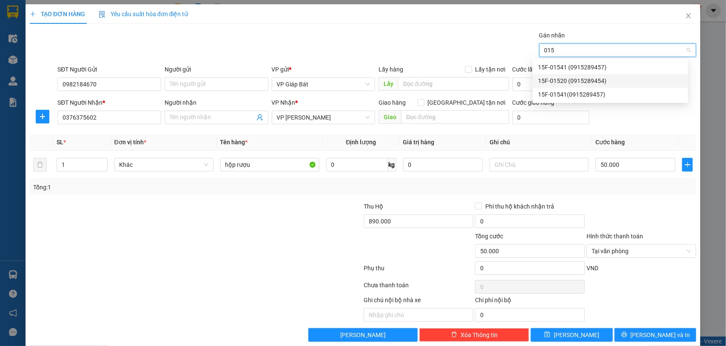
click at [589, 77] on div "15F-01520 (0915289454)" at bounding box center [610, 80] width 145 height 9
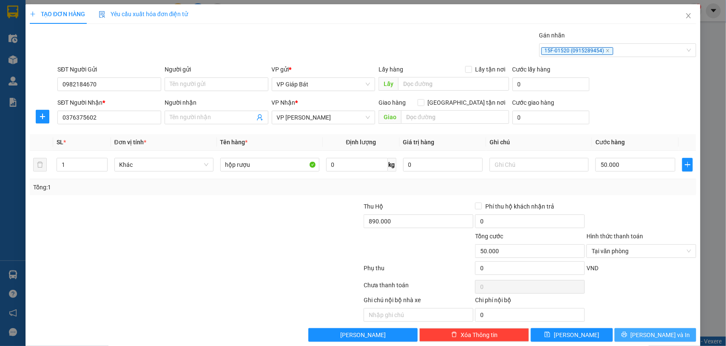
drag, startPoint x: 677, startPoint y: 330, endPoint x: 677, endPoint y: 307, distance: 22.6
click at [677, 329] on div "Transit Pickup Surcharge Ids Transit Deliver Surcharge Ids Transit Deliver Surc…" at bounding box center [363, 186] width 667 height 311
click at [641, 334] on span "[PERSON_NAME] và In" at bounding box center [661, 334] width 60 height 9
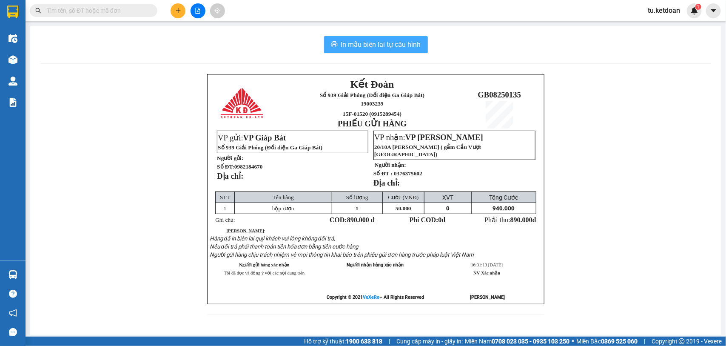
click at [378, 45] on span "In mẫu biên lai tự cấu hình" at bounding box center [381, 44] width 80 height 11
